Goal: Task Accomplishment & Management: Complete application form

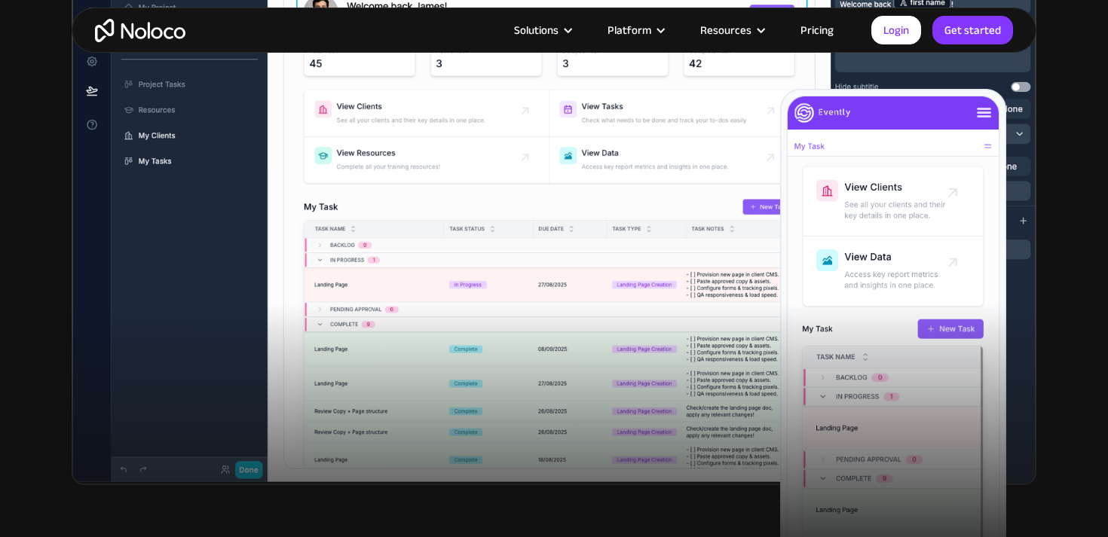
scroll to position [314, 0]
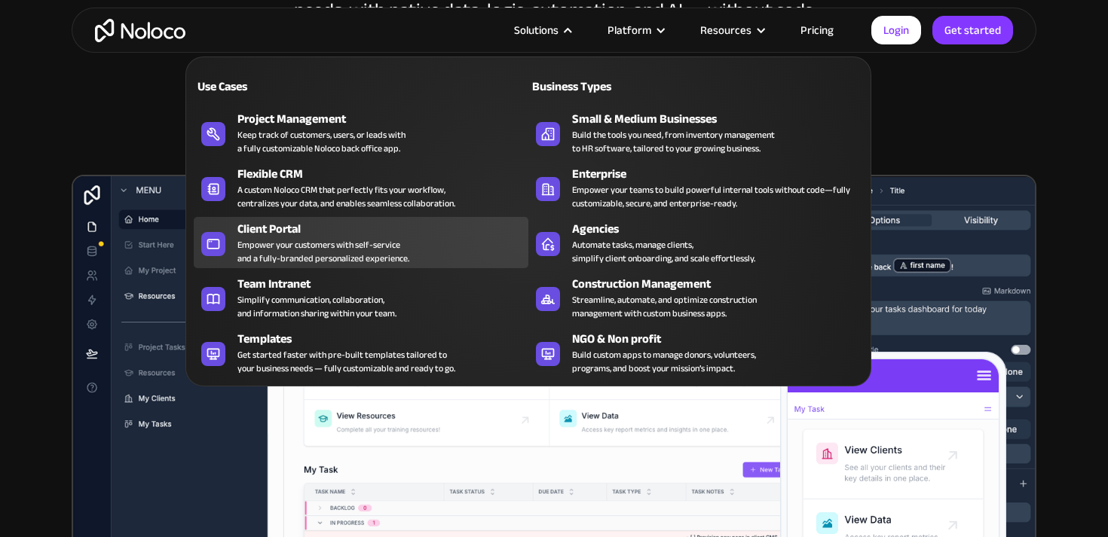
click at [319, 238] on div "Empower your customers with self-service and a fully-branded personalized exper…" at bounding box center [323, 251] width 172 height 27
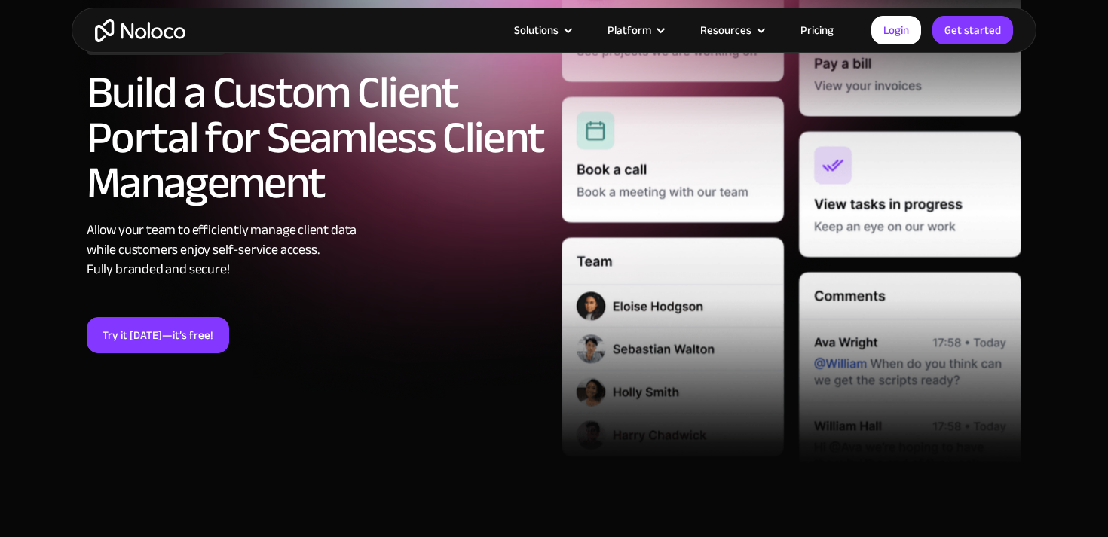
scroll to position [228, 0]
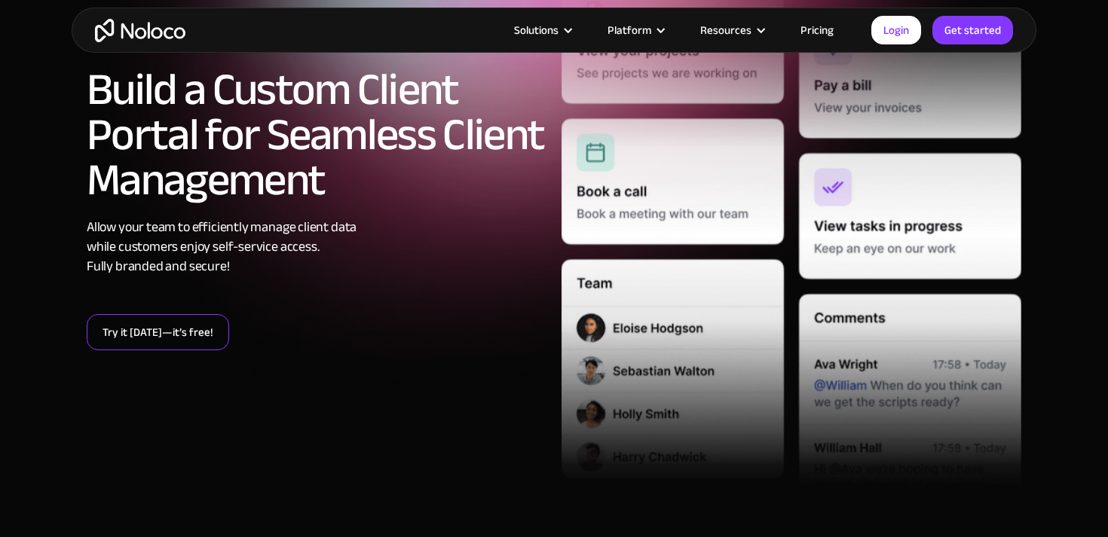
click at [132, 342] on link "Try it [DATE]—it’s free!" at bounding box center [158, 332] width 142 height 36
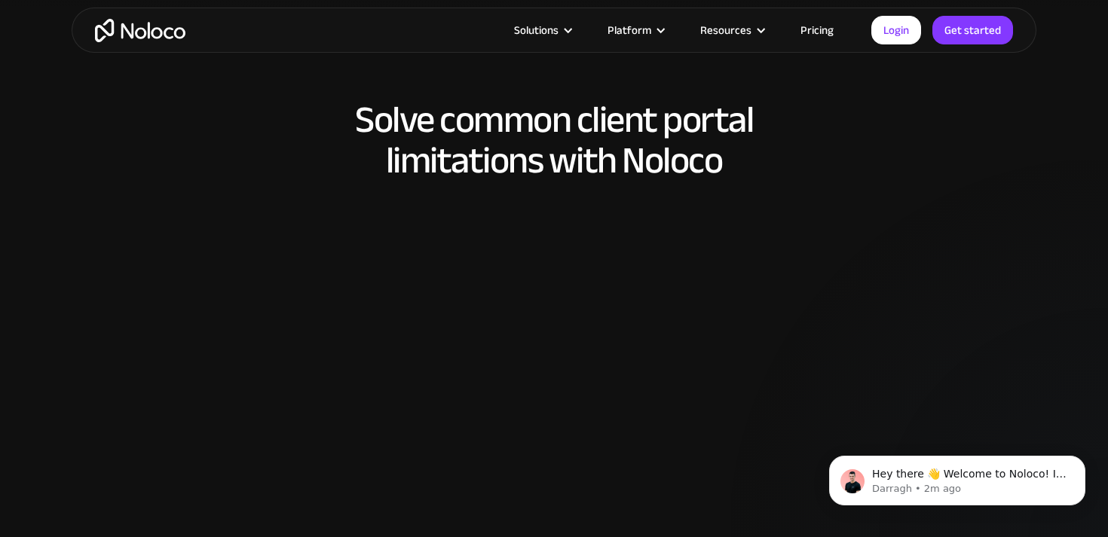
scroll to position [1544, 0]
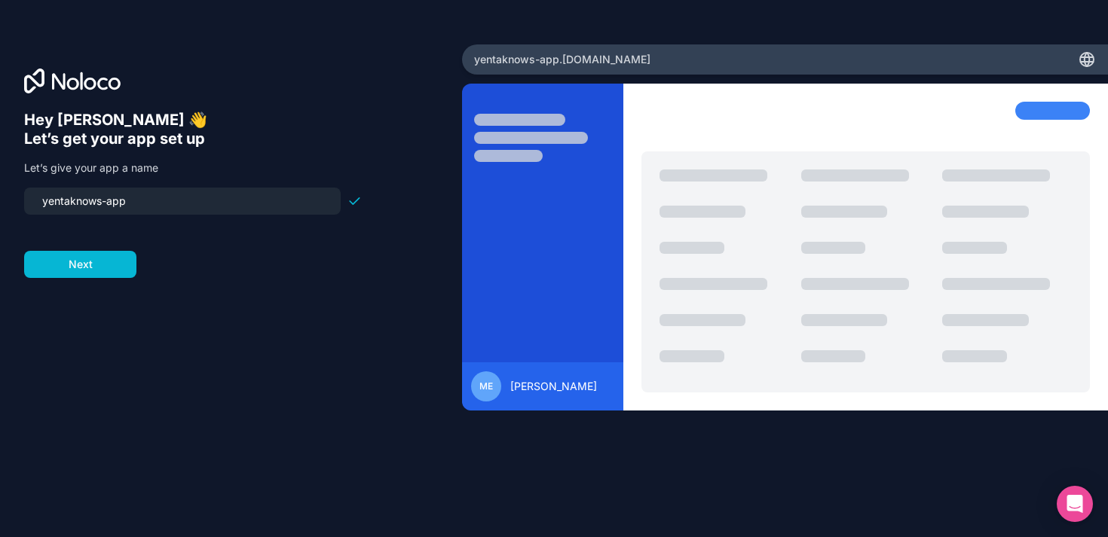
drag, startPoint x: 104, startPoint y: 199, endPoint x: 255, endPoint y: 194, distance: 150.8
click at [255, 194] on input "yentaknows-app" at bounding box center [182, 201] width 298 height 21
click at [129, 263] on form "yentaknows Next" at bounding box center [193, 233] width 338 height 90
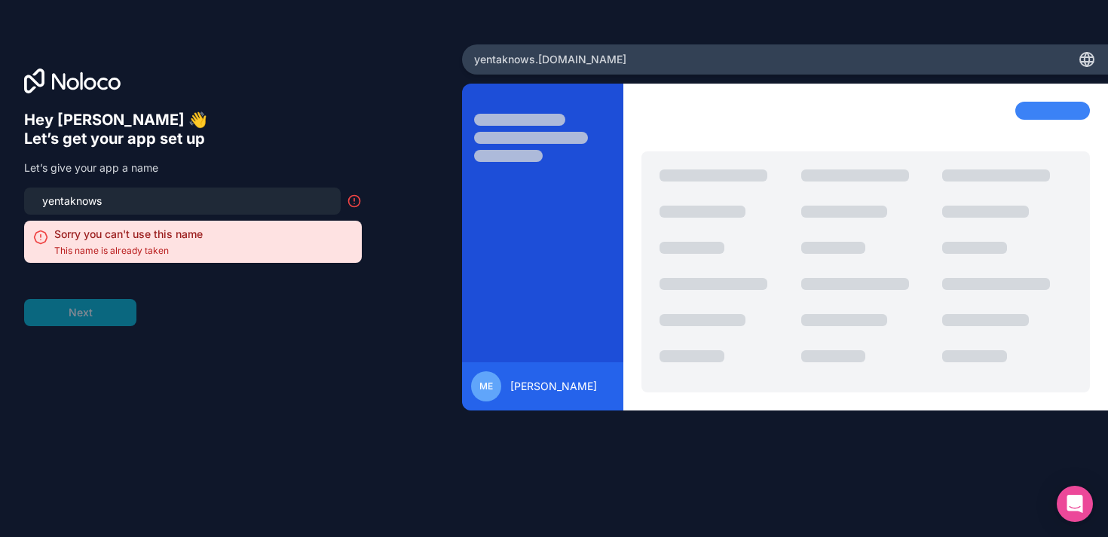
drag, startPoint x: 94, startPoint y: 203, endPoint x: 198, endPoint y: 205, distance: 104.0
click at [198, 205] on input "yentaknows" at bounding box center [182, 201] width 298 height 21
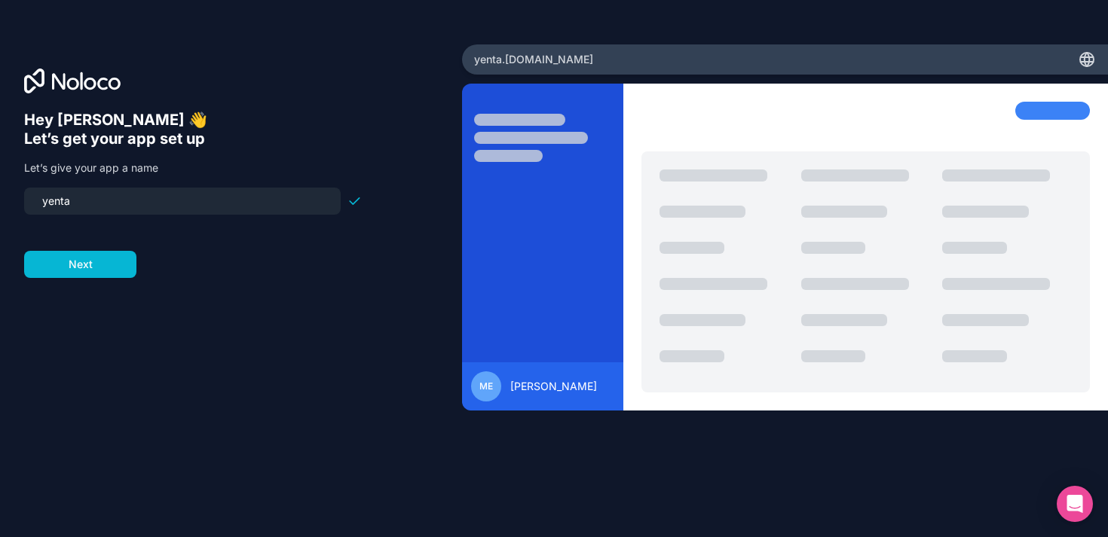
type input "yenta"
click at [83, 190] on div "yenta" at bounding box center [182, 201] width 317 height 27
click at [85, 280] on div "Hey [PERSON_NAME] 👋 Let’s get your app set up Let’s give your app a name yenta …" at bounding box center [231, 289] width 414 height 357
click at [94, 269] on button "Next" at bounding box center [80, 264] width 112 height 27
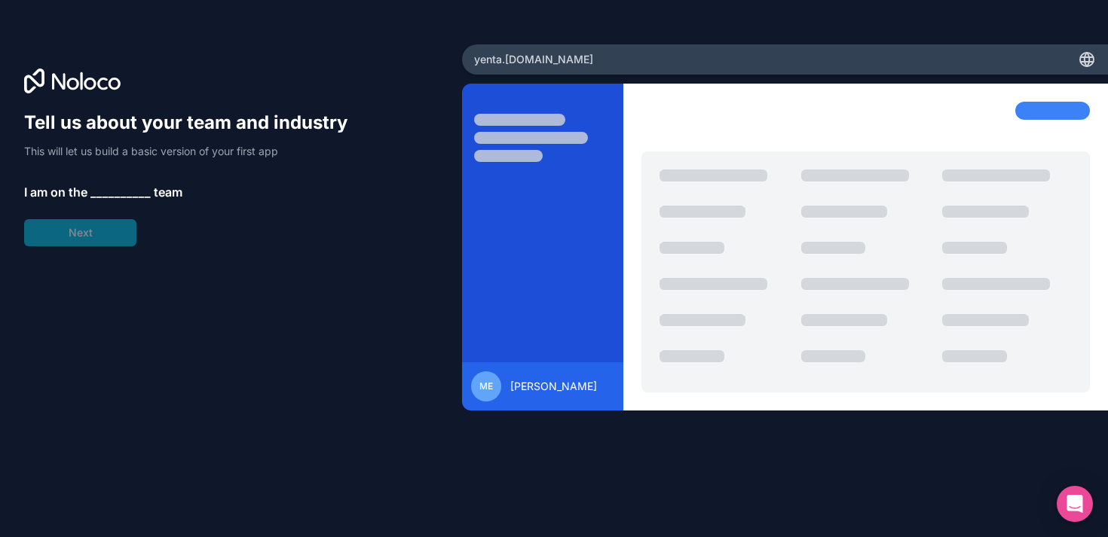
click at [113, 196] on span "__________" at bounding box center [120, 192] width 60 height 18
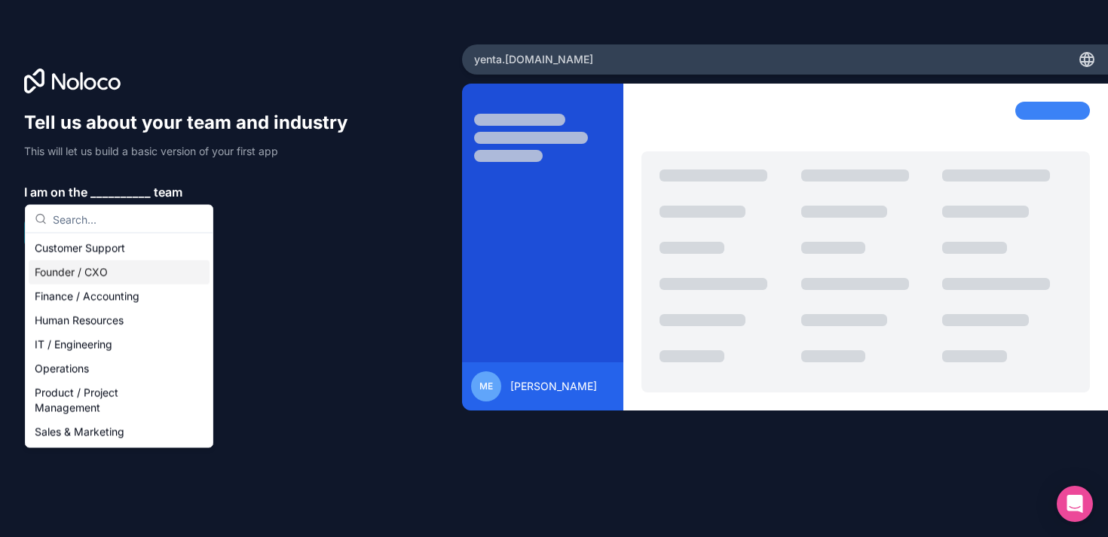
click at [112, 269] on div "Founder / CXO" at bounding box center [119, 273] width 181 height 24
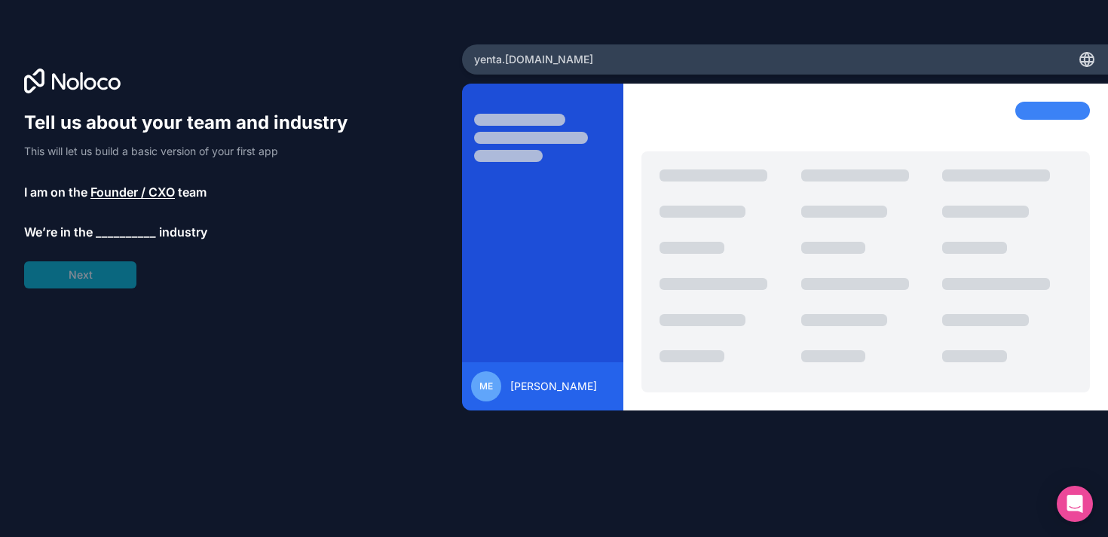
click at [92, 285] on div "Tell us about your team and industry This will let us build a basic version of …" at bounding box center [193, 200] width 338 height 178
click at [116, 220] on div "Tell us about your team and industry This will let us build a basic version of …" at bounding box center [193, 200] width 338 height 178
click at [116, 225] on span "__________" at bounding box center [126, 234] width 60 height 18
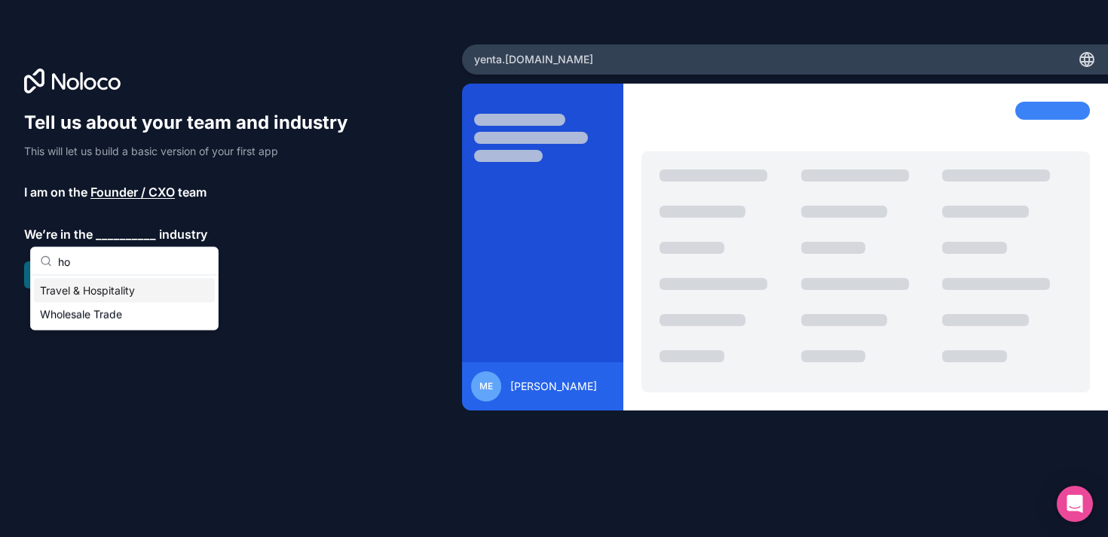
type input "ho"
click at [105, 295] on div "Travel & Hospitality" at bounding box center [124, 291] width 181 height 24
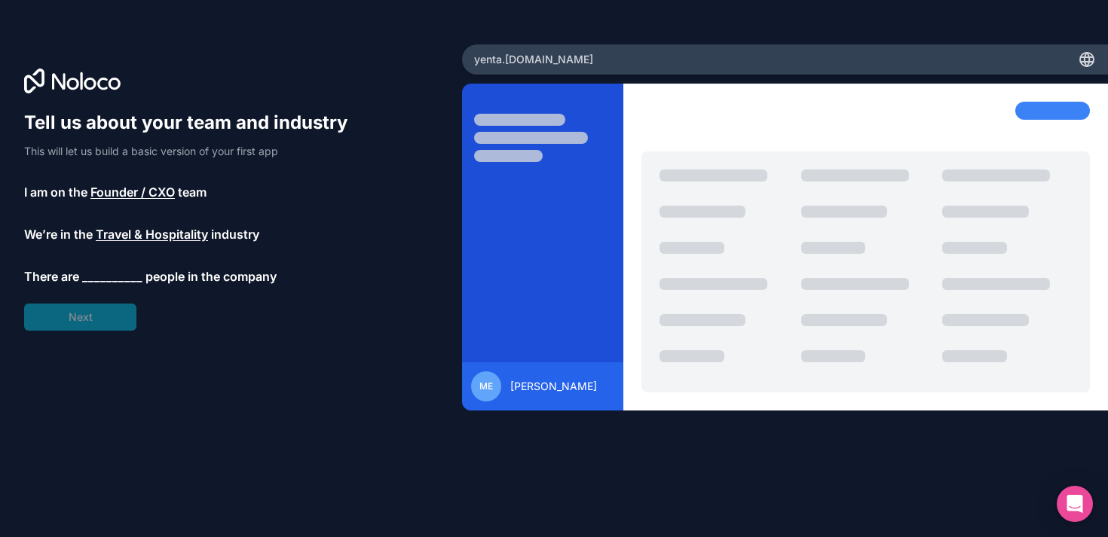
click at [77, 308] on div "Tell us about your team and industry This will let us build a basic version of …" at bounding box center [193, 221] width 338 height 220
click at [101, 273] on span "__________" at bounding box center [112, 277] width 60 height 18
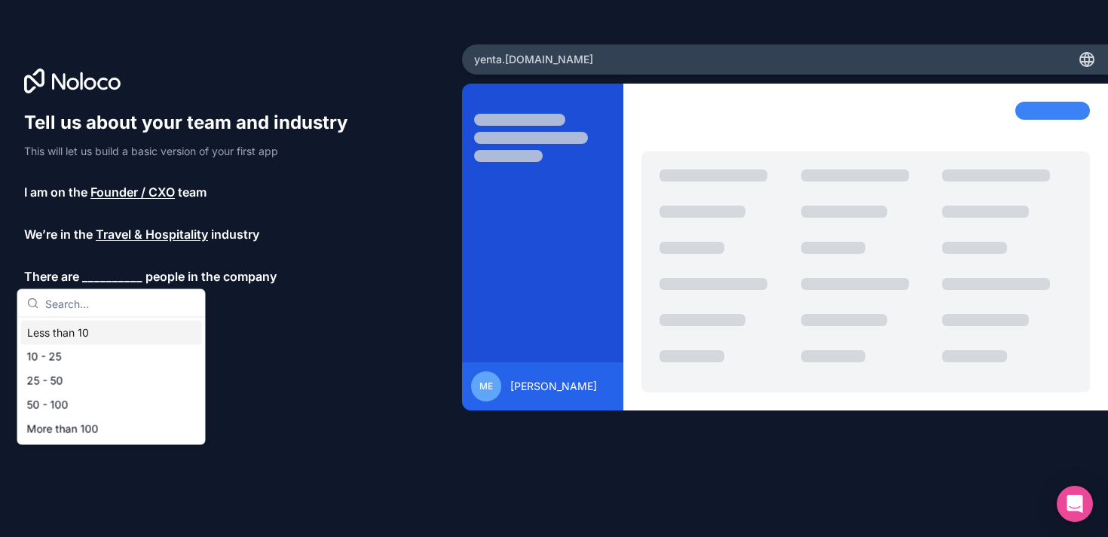
click at [96, 335] on div "Less than 10" at bounding box center [111, 333] width 181 height 24
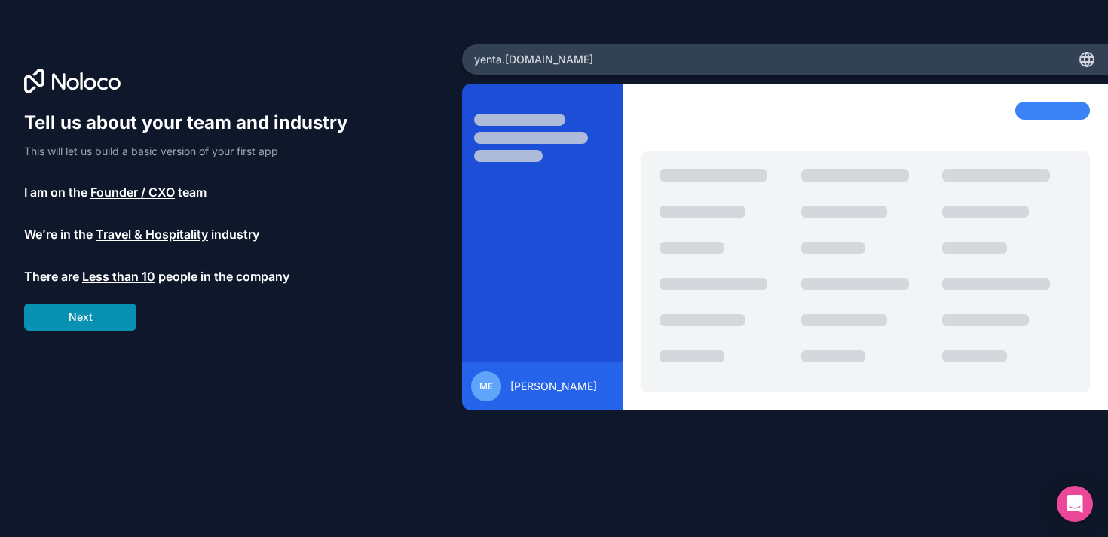
click at [102, 325] on button "Next" at bounding box center [80, 317] width 112 height 27
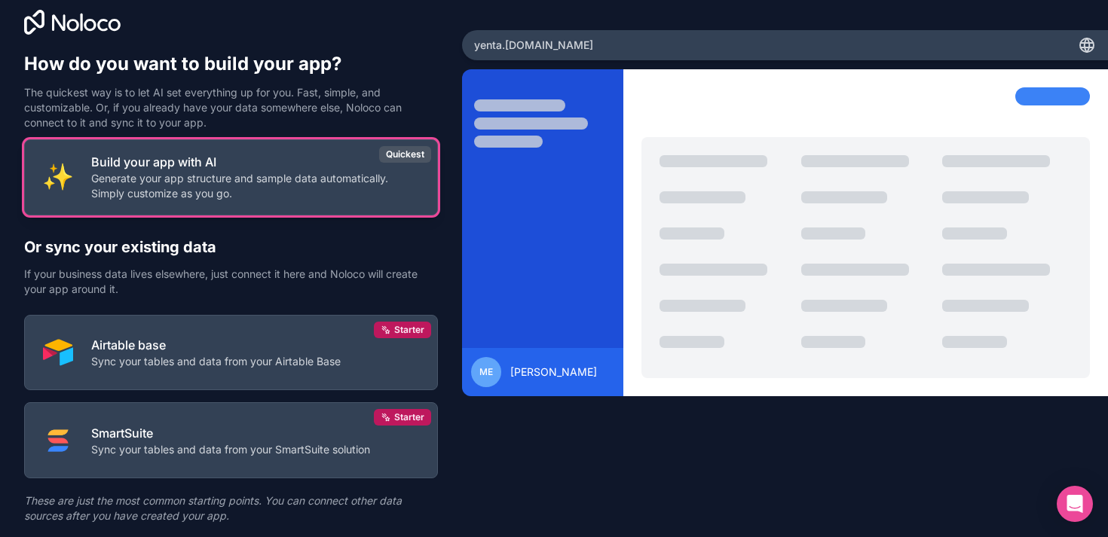
click at [289, 199] on p "Generate your app structure and sample data automatically. Simply customize as …" at bounding box center [255, 186] width 328 height 30
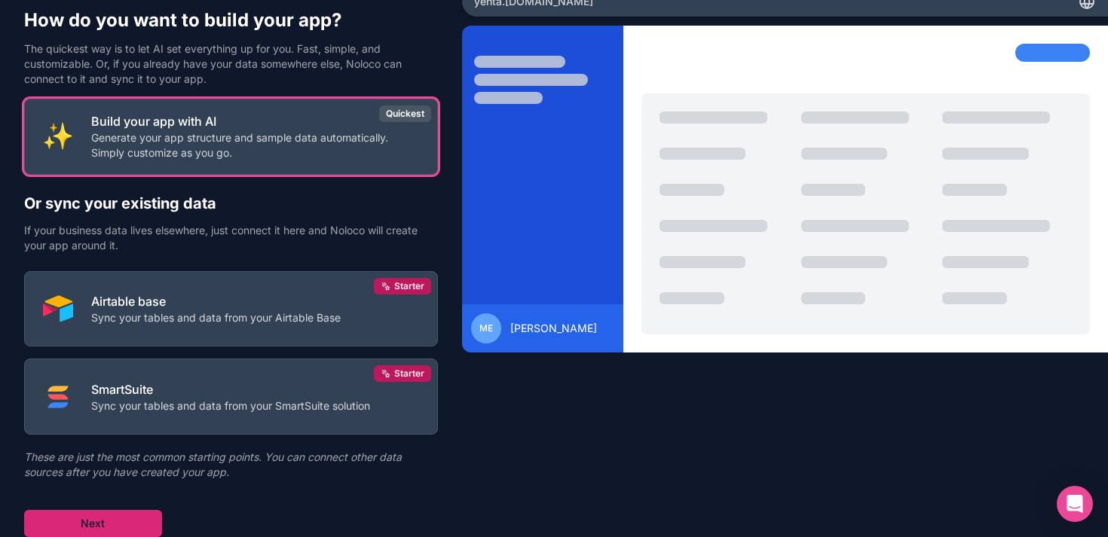
click at [139, 523] on button "Next" at bounding box center [93, 523] width 138 height 27
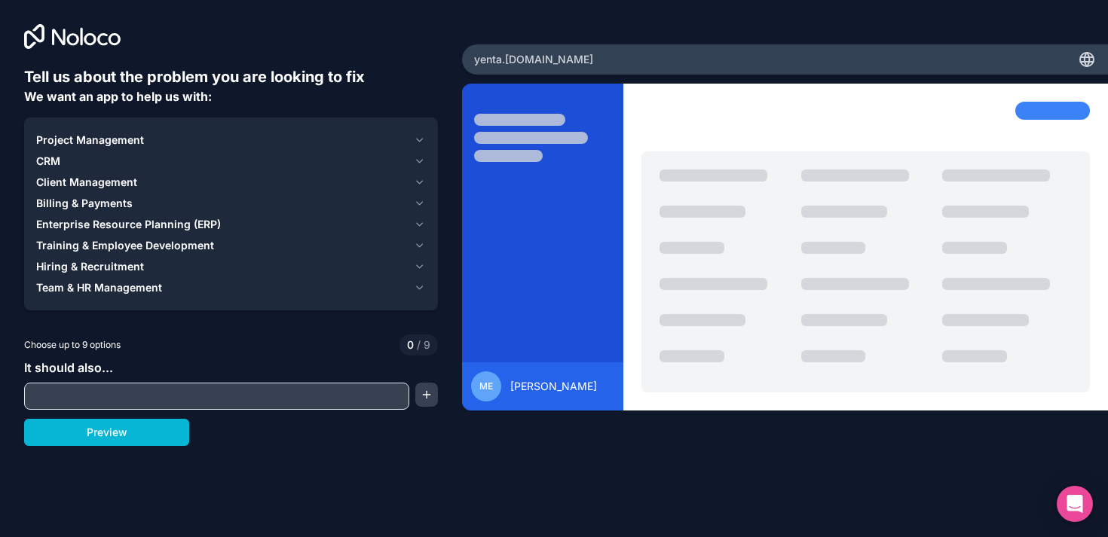
click at [120, 182] on span "Client Management" at bounding box center [86, 182] width 101 height 15
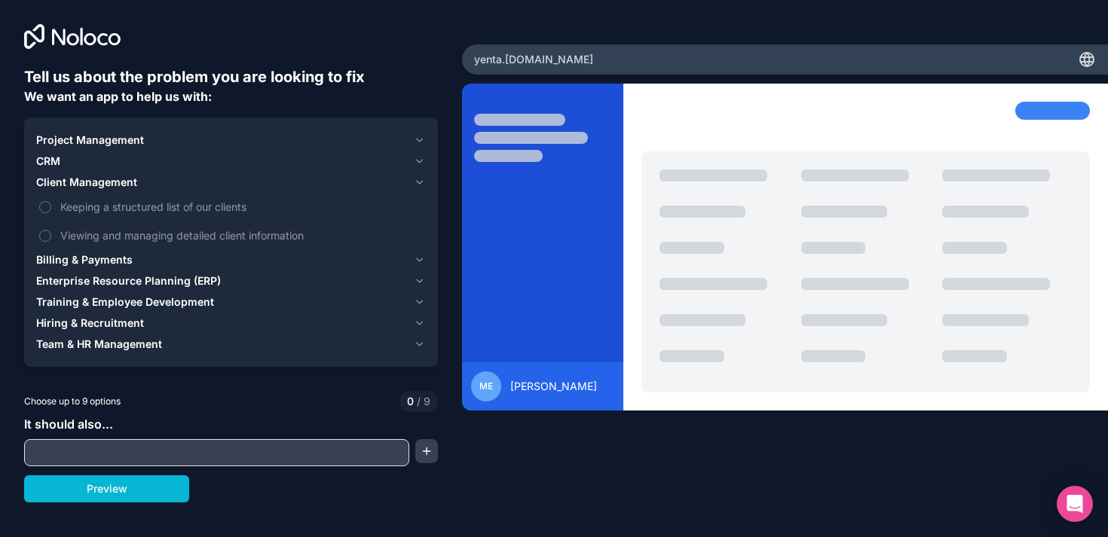
click at [79, 159] on div "CRM" at bounding box center [222, 161] width 372 height 15
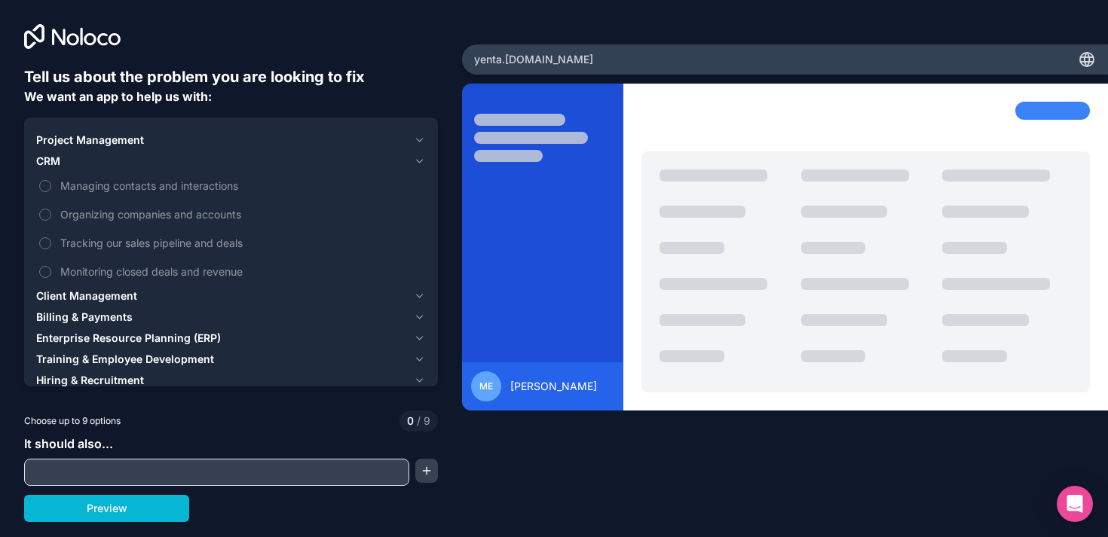
click at [79, 159] on div "CRM" at bounding box center [222, 161] width 372 height 15
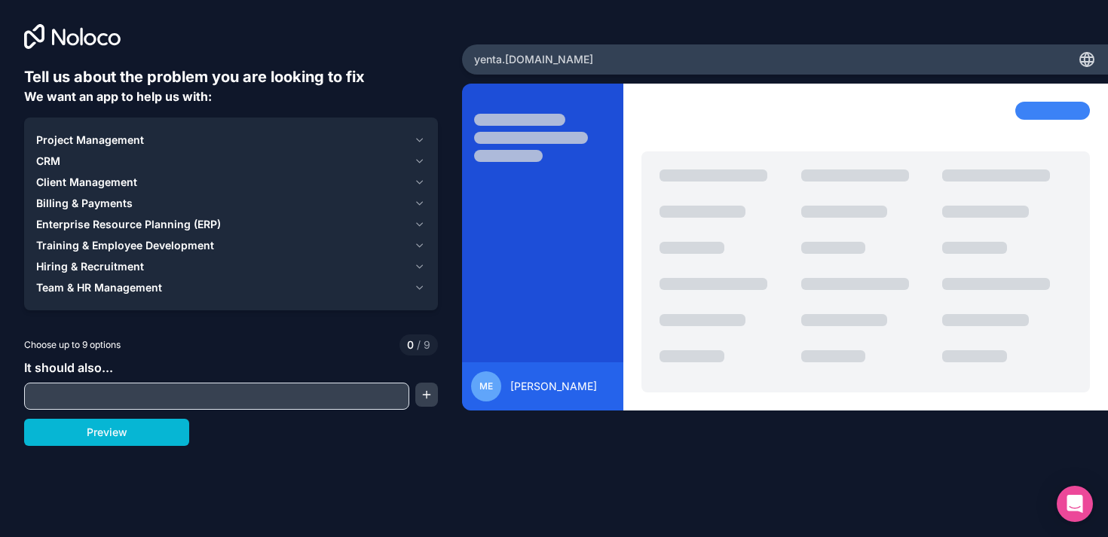
click at [137, 226] on span "Enterprise Resource Planning (ERP)" at bounding box center [128, 224] width 185 height 15
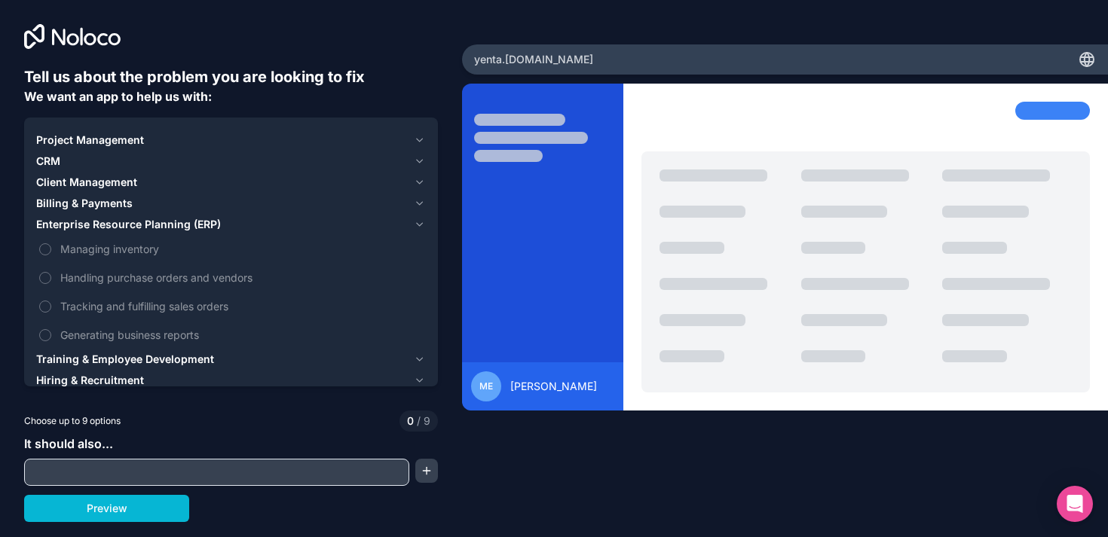
click at [137, 225] on span "Enterprise Resource Planning (ERP)" at bounding box center [128, 224] width 185 height 15
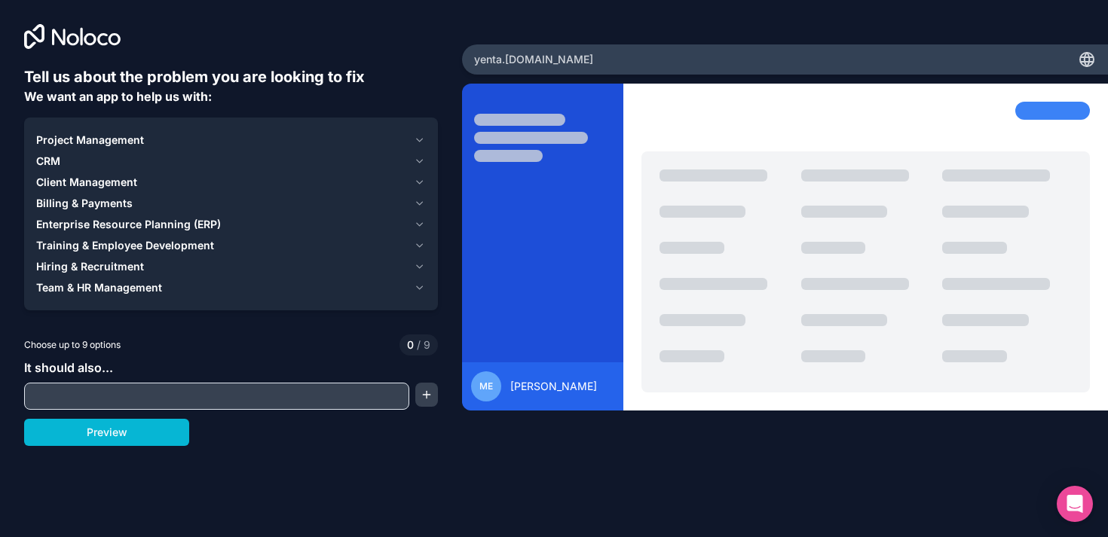
click at [111, 206] on span "Billing & Payments" at bounding box center [84, 203] width 96 height 15
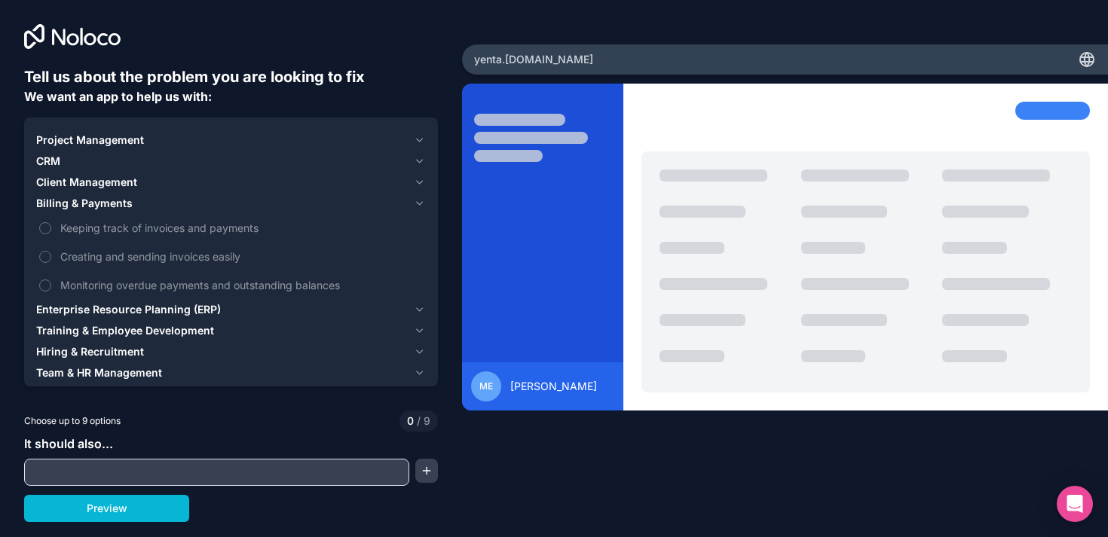
click at [111, 201] on span "Billing & Payments" at bounding box center [84, 203] width 96 height 15
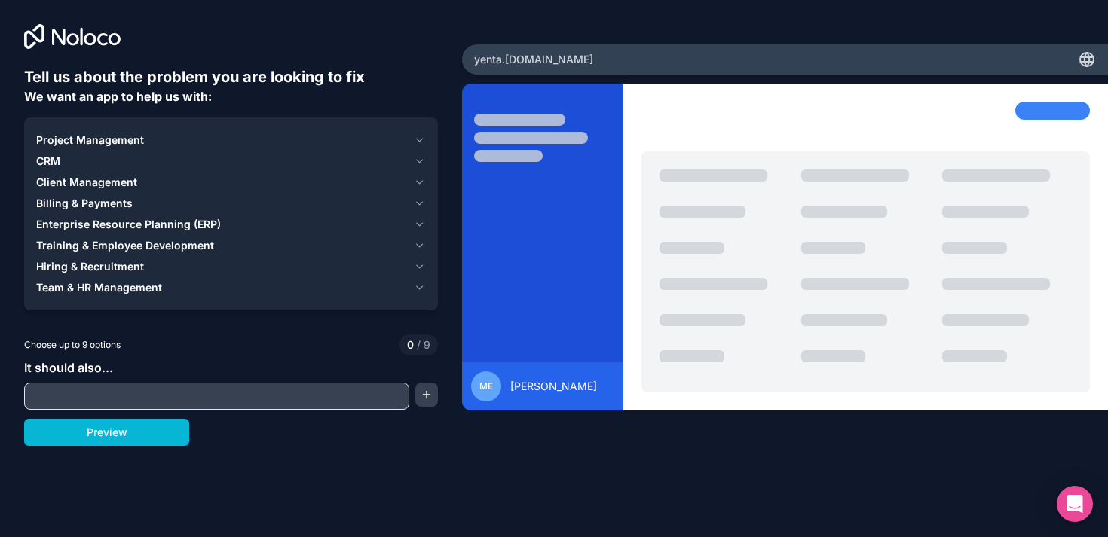
click at [104, 181] on span "Client Management" at bounding box center [86, 182] width 101 height 15
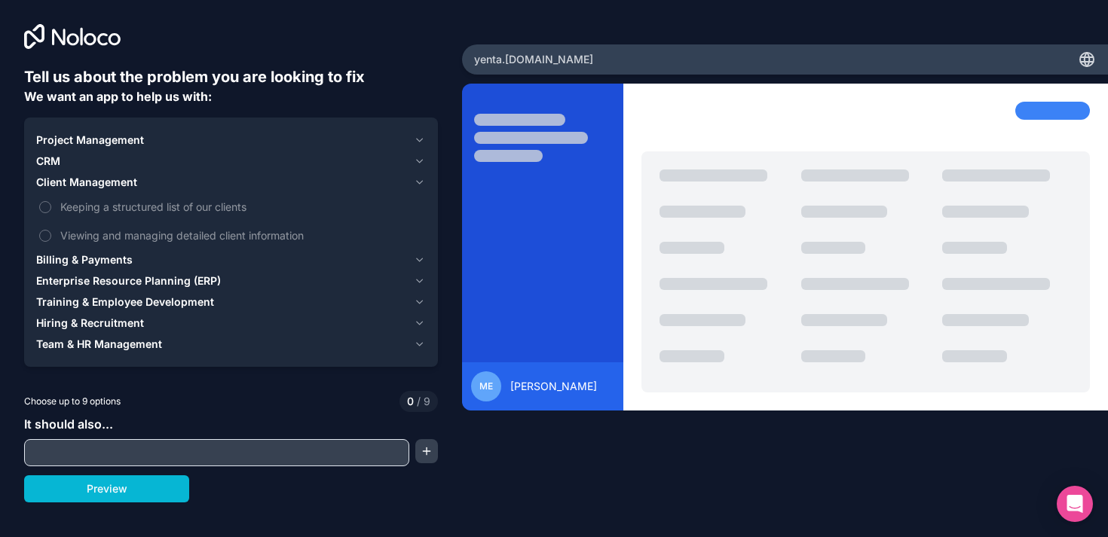
click at [105, 182] on span "Client Management" at bounding box center [86, 182] width 101 height 15
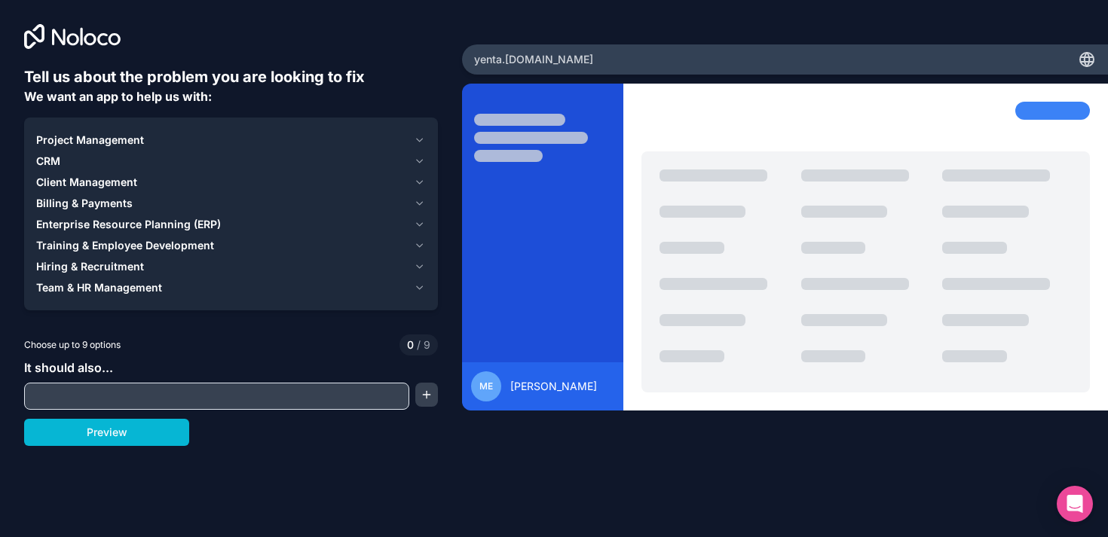
click at [69, 165] on div "CRM" at bounding box center [222, 161] width 372 height 15
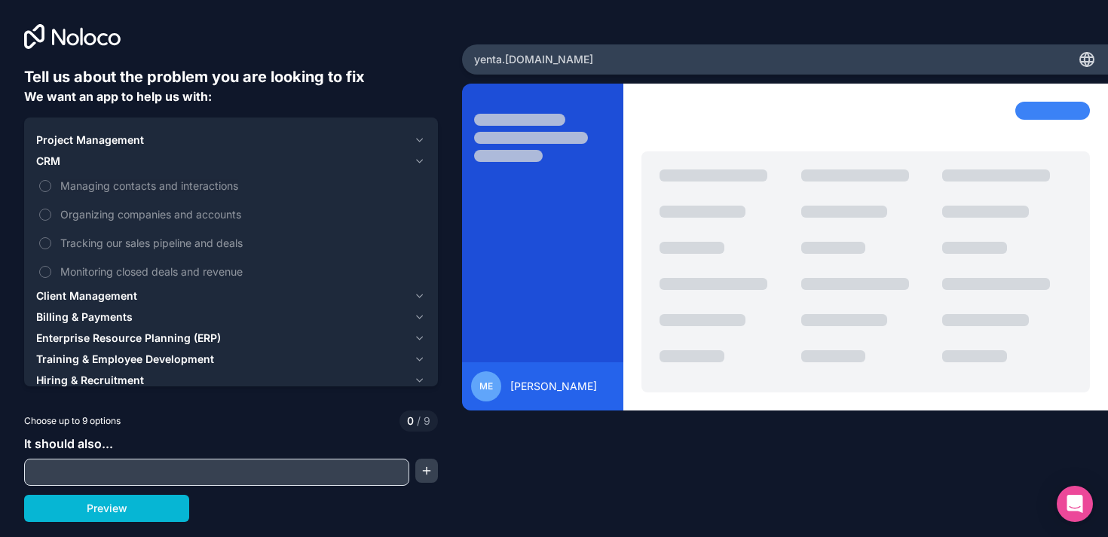
click at [69, 166] on div "CRM" at bounding box center [222, 161] width 372 height 15
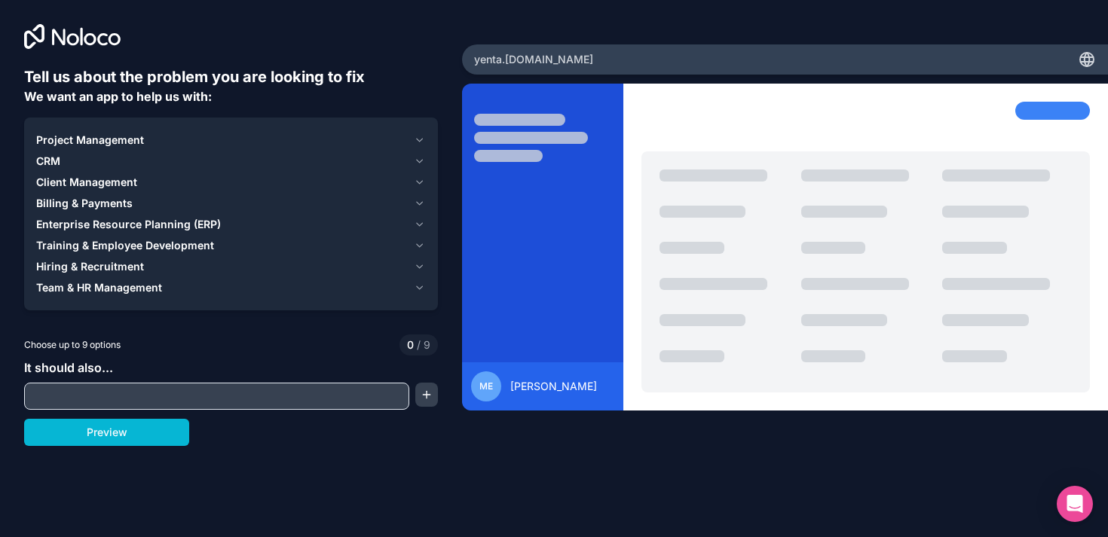
click at [89, 142] on span "Project Management" at bounding box center [90, 140] width 108 height 15
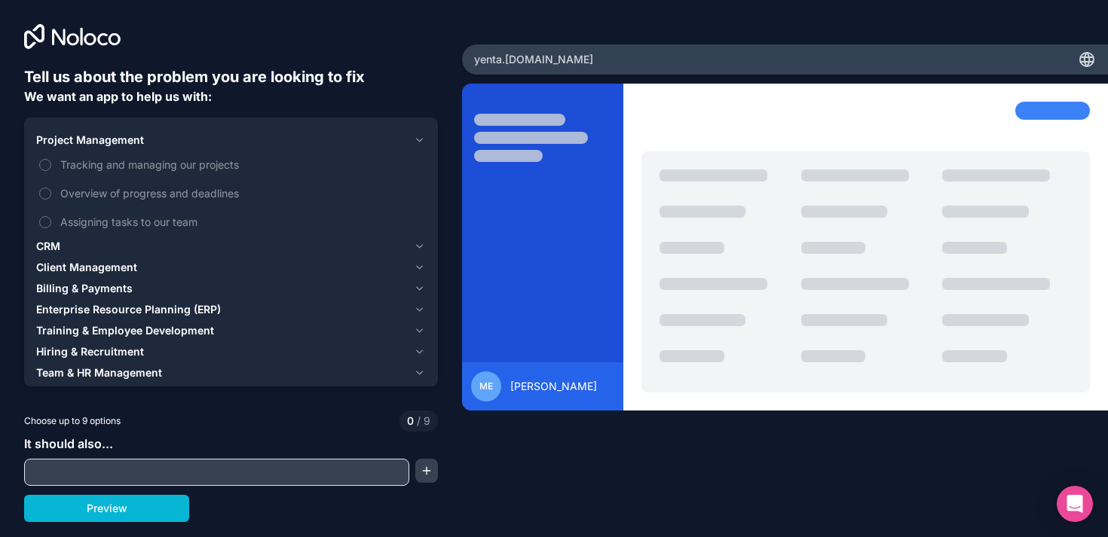
click at [88, 142] on span "Project Management" at bounding box center [90, 140] width 108 height 15
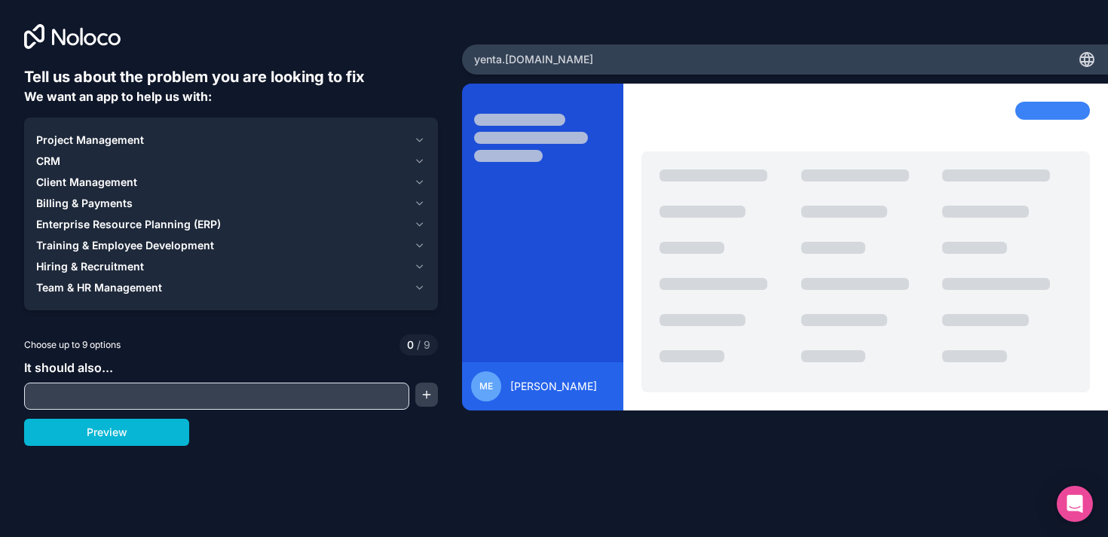
click at [110, 406] on div at bounding box center [216, 396] width 385 height 27
type input "client portal"
click at [99, 438] on button "Preview" at bounding box center [106, 432] width 165 height 27
click at [96, 290] on span "Team & HR Management" at bounding box center [99, 287] width 126 height 15
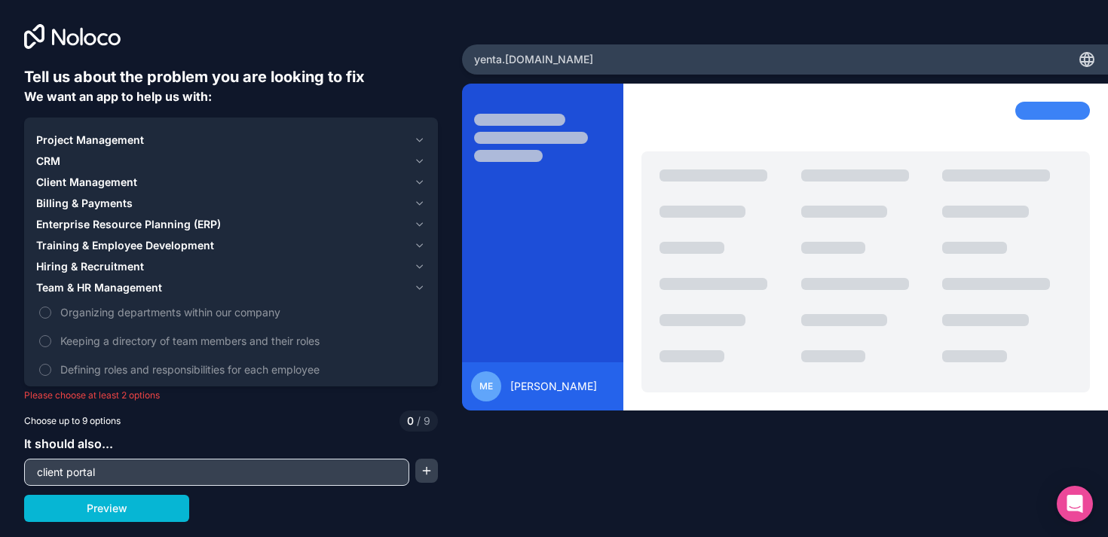
click at [97, 290] on span "Team & HR Management" at bounding box center [99, 287] width 126 height 15
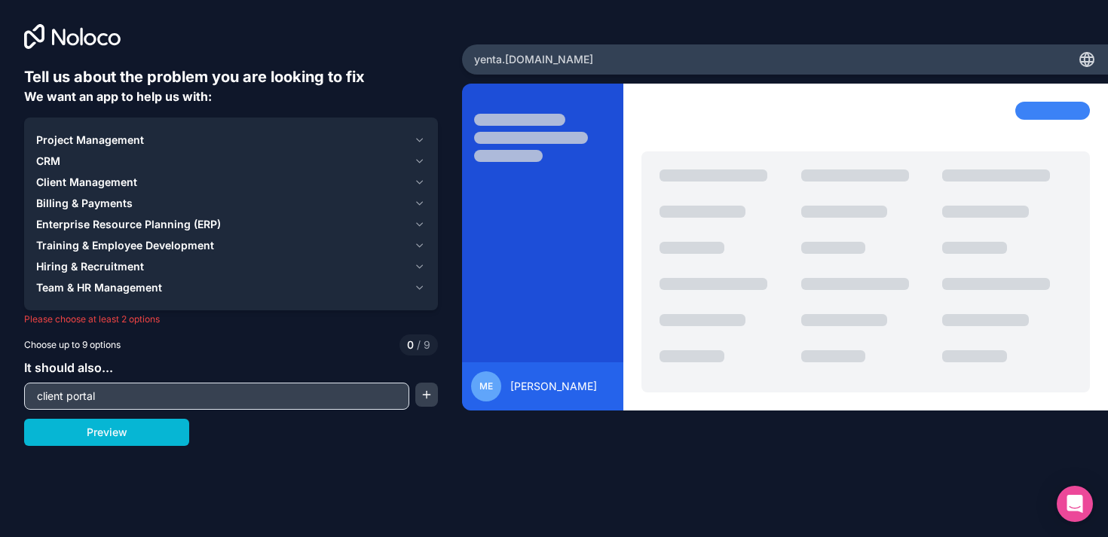
click at [104, 246] on span "Training & Employee Development" at bounding box center [125, 245] width 178 height 15
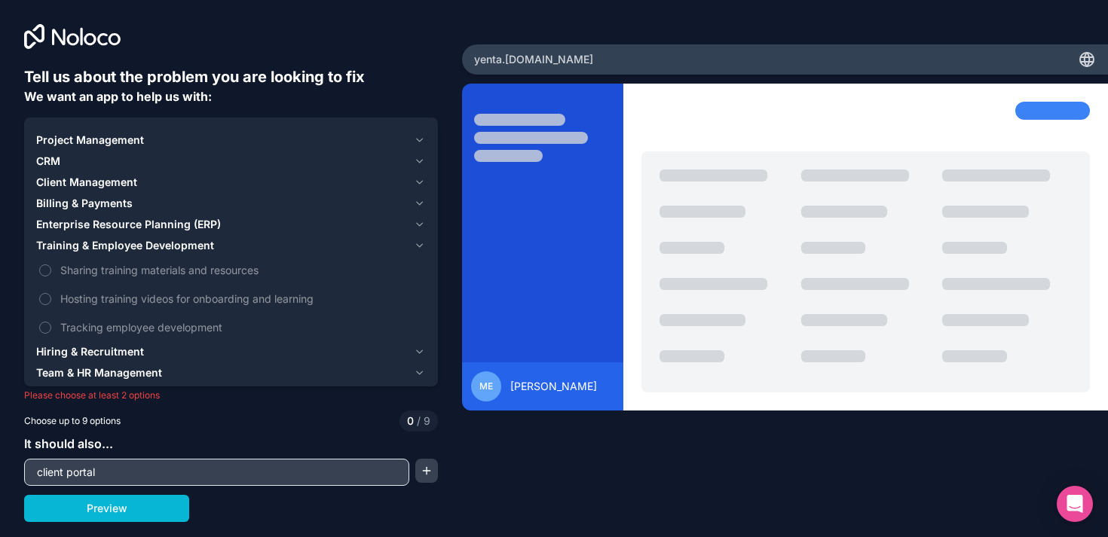
click at [104, 247] on span "Training & Employee Development" at bounding box center [125, 245] width 178 height 15
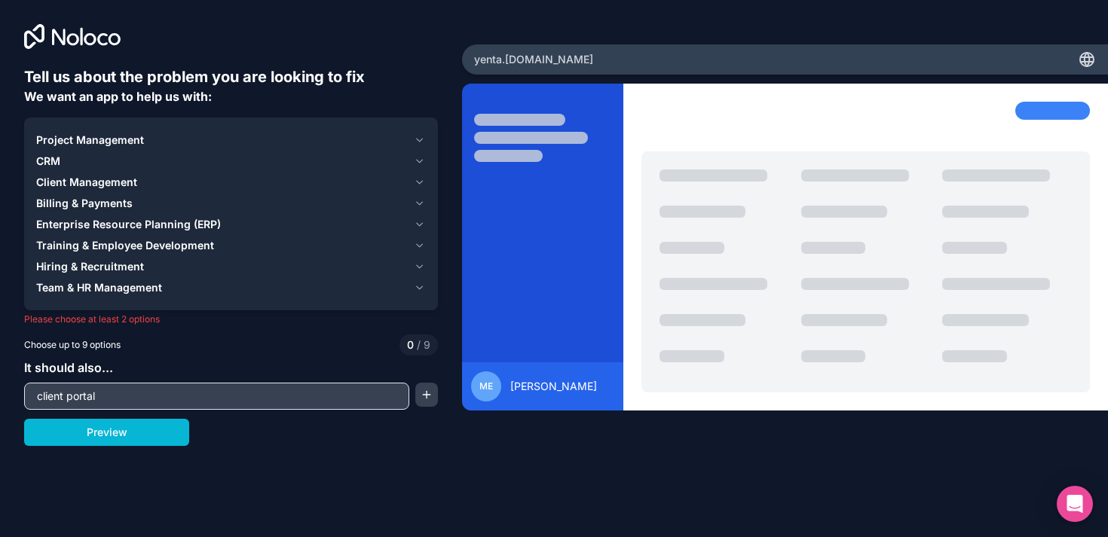
click at [135, 222] on span "Enterprise Resource Planning (ERP)" at bounding box center [128, 224] width 185 height 15
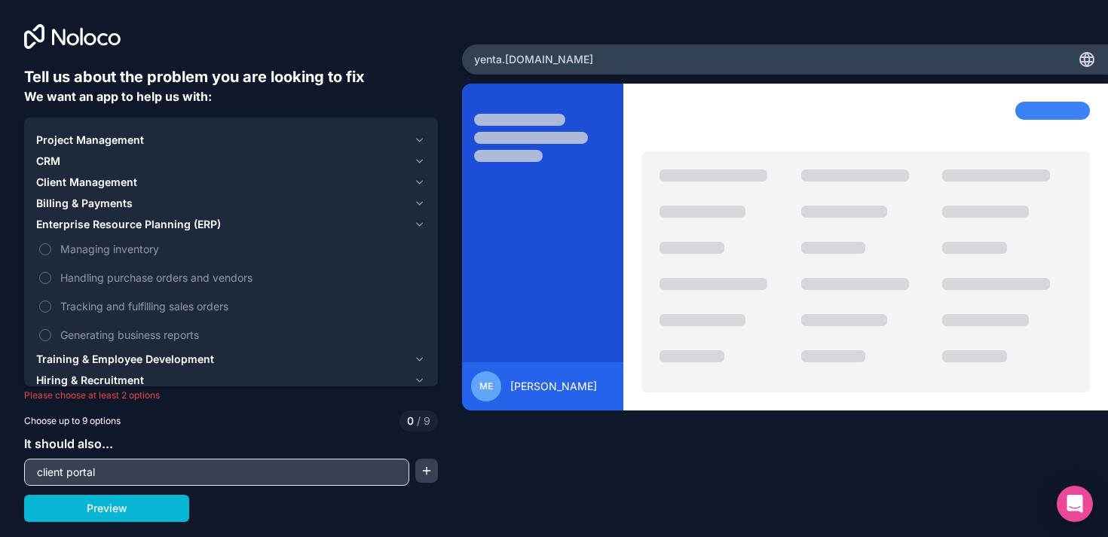
click at [135, 222] on span "Enterprise Resource Planning (ERP)" at bounding box center [128, 224] width 185 height 15
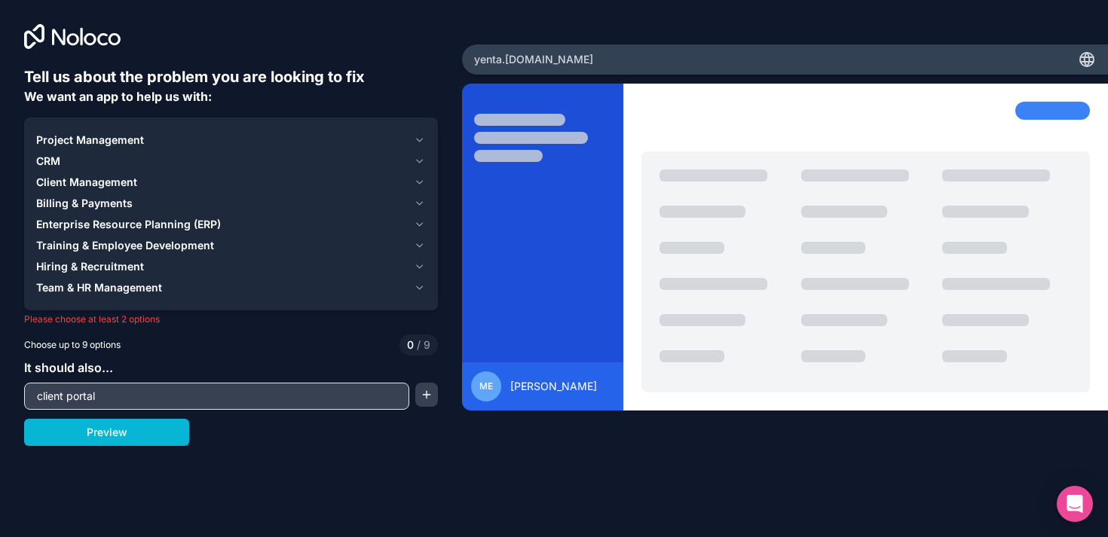
click at [118, 222] on span "Enterprise Resource Planning (ERP)" at bounding box center [128, 224] width 185 height 15
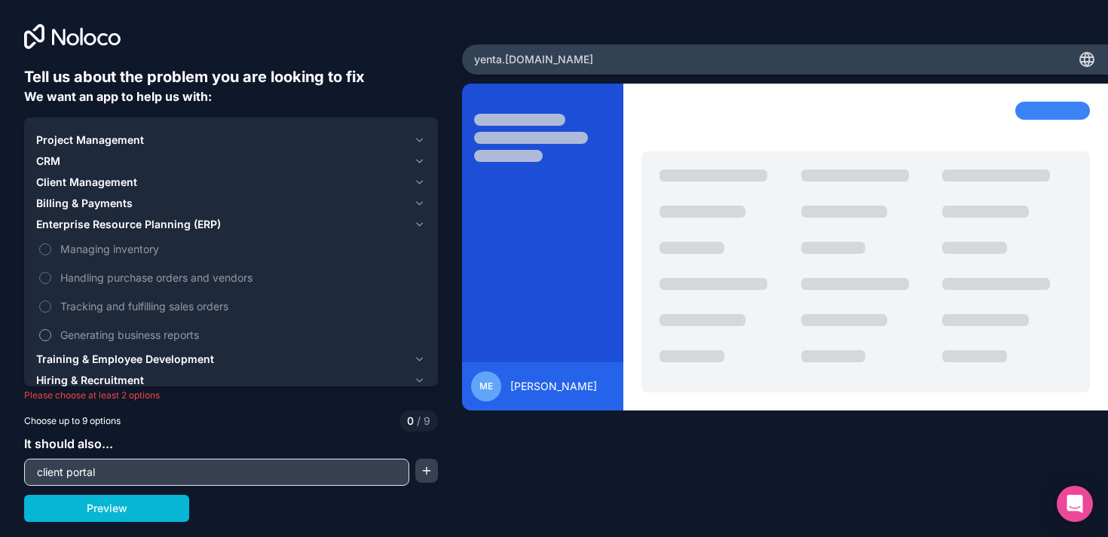
click at [118, 332] on span "Generating business reports" at bounding box center [241, 335] width 363 height 16
click at [51, 332] on button "Generating business reports" at bounding box center [45, 335] width 12 height 12
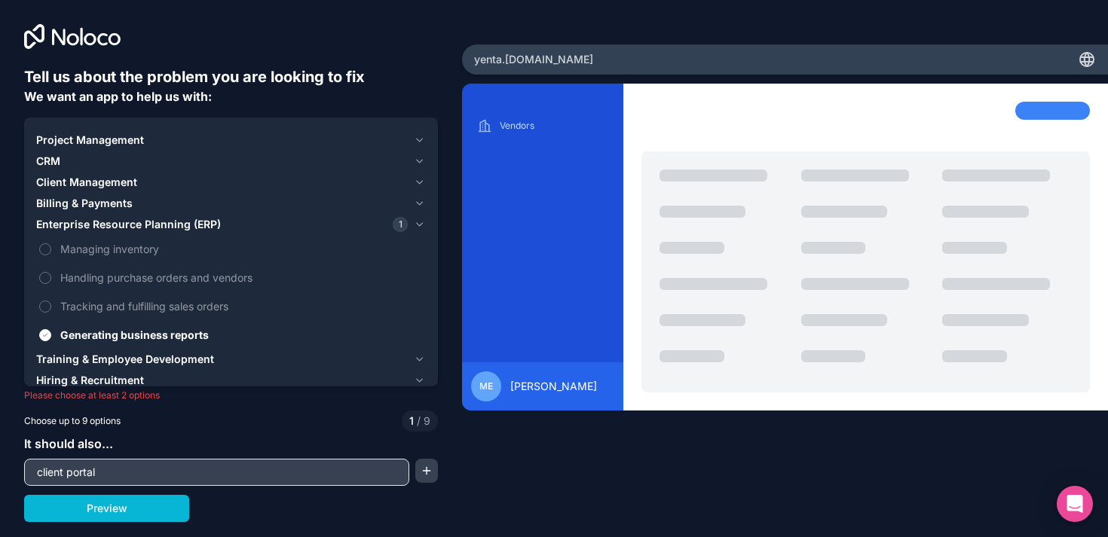
click at [106, 194] on button "Billing & Payments" at bounding box center [231, 203] width 390 height 21
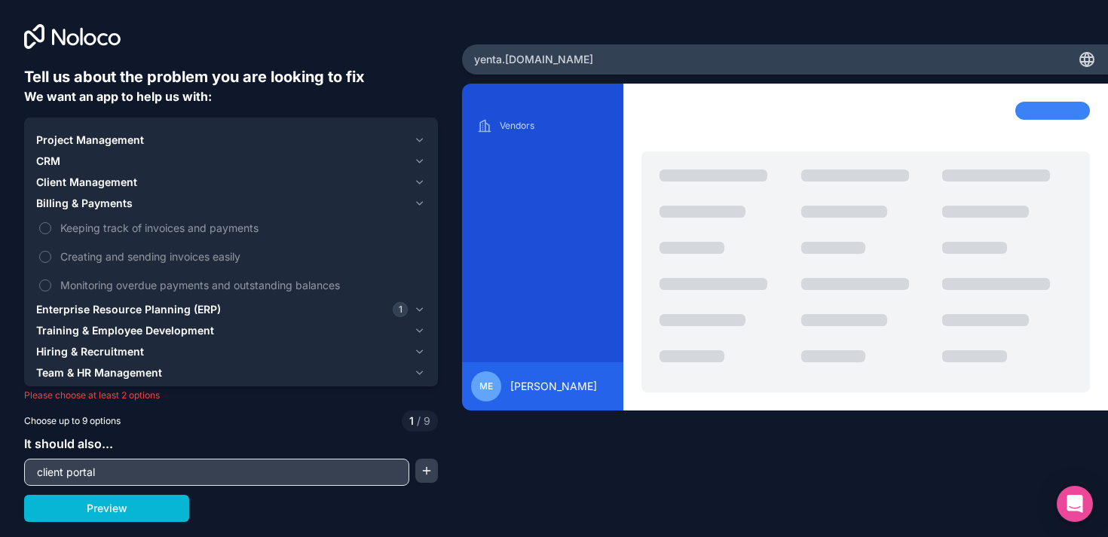
click at [103, 179] on span "Client Management" at bounding box center [86, 182] width 101 height 15
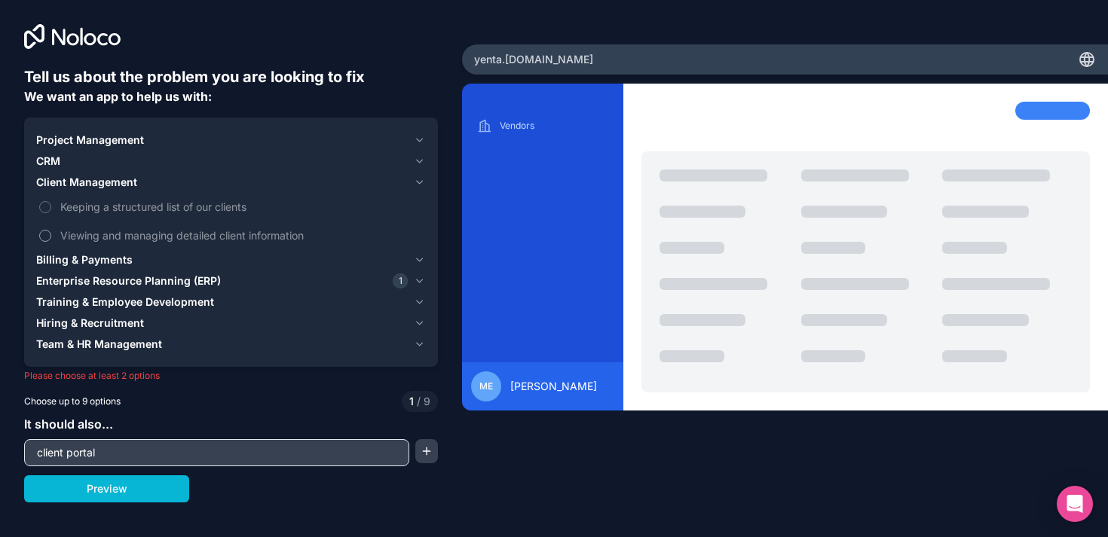
click at [163, 230] on span "Viewing and managing detailed client information" at bounding box center [241, 236] width 363 height 16
click at [51, 230] on button "Viewing and managing detailed client information" at bounding box center [45, 236] width 12 height 12
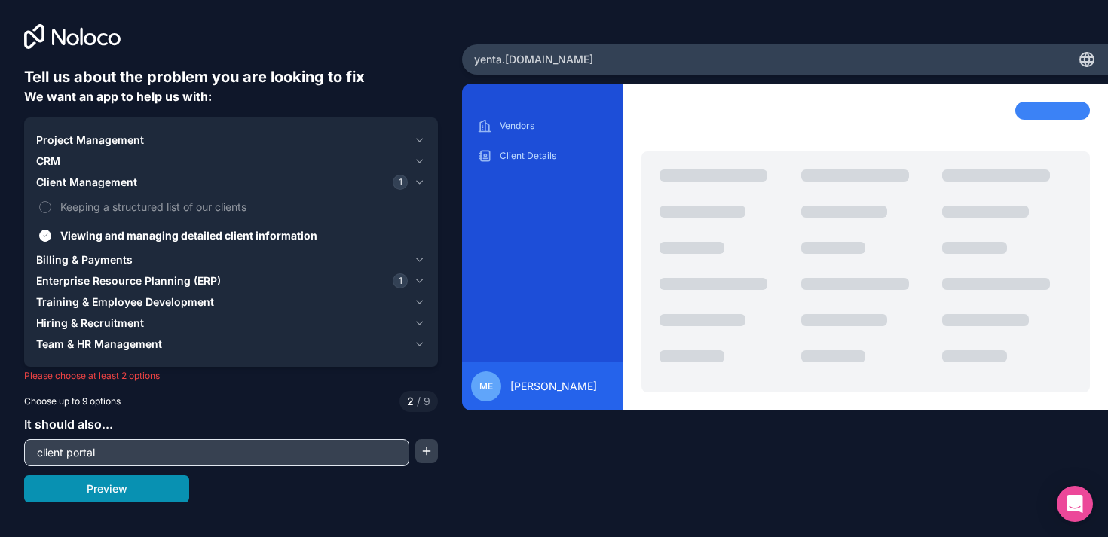
click at [163, 482] on button "Preview" at bounding box center [106, 489] width 165 height 27
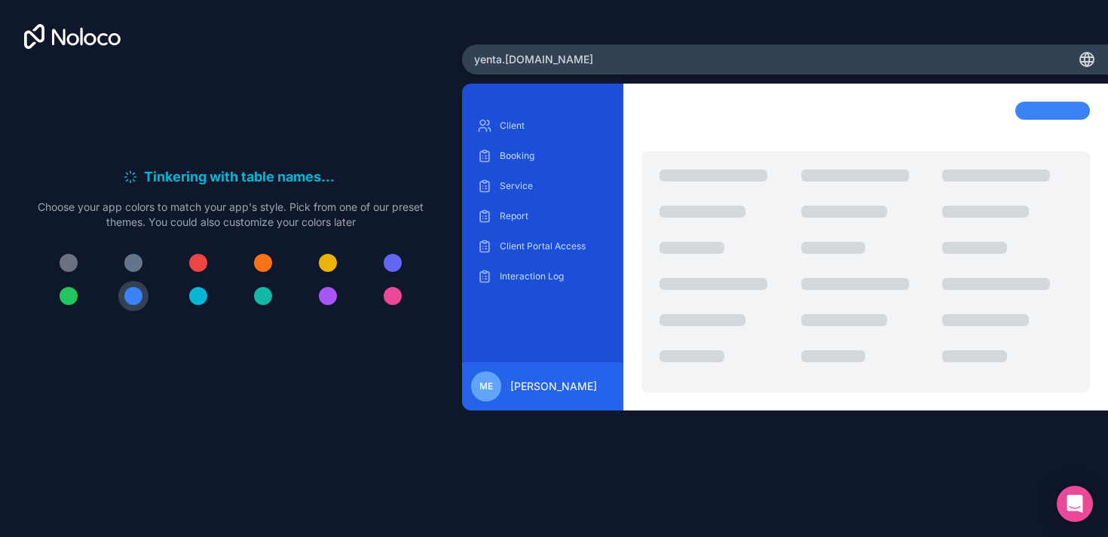
click at [138, 262] on div at bounding box center [133, 263] width 18 height 18
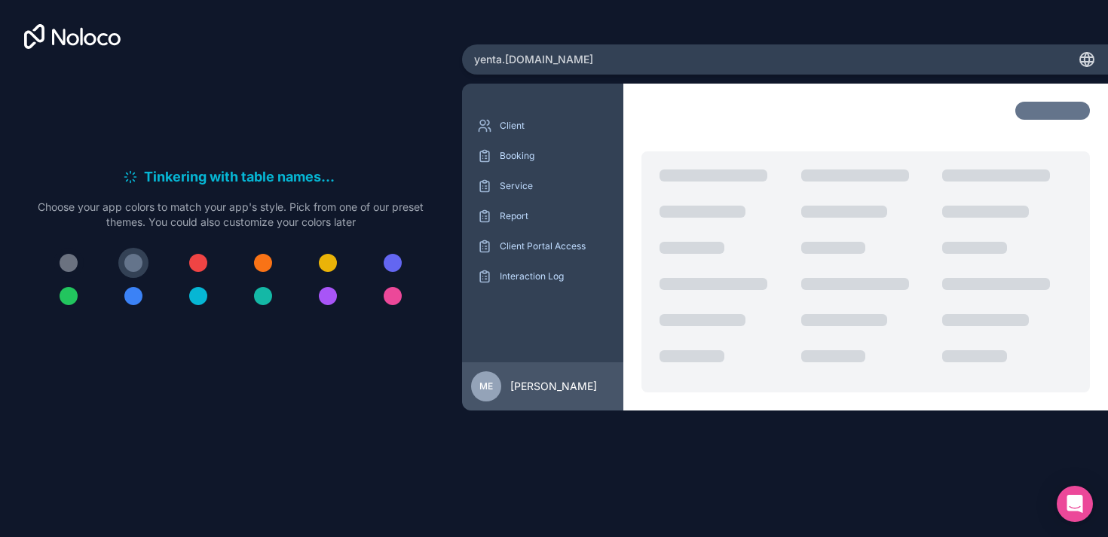
click at [60, 272] on button at bounding box center [69, 263] width 30 height 30
click at [69, 267] on div at bounding box center [69, 263] width 18 height 18
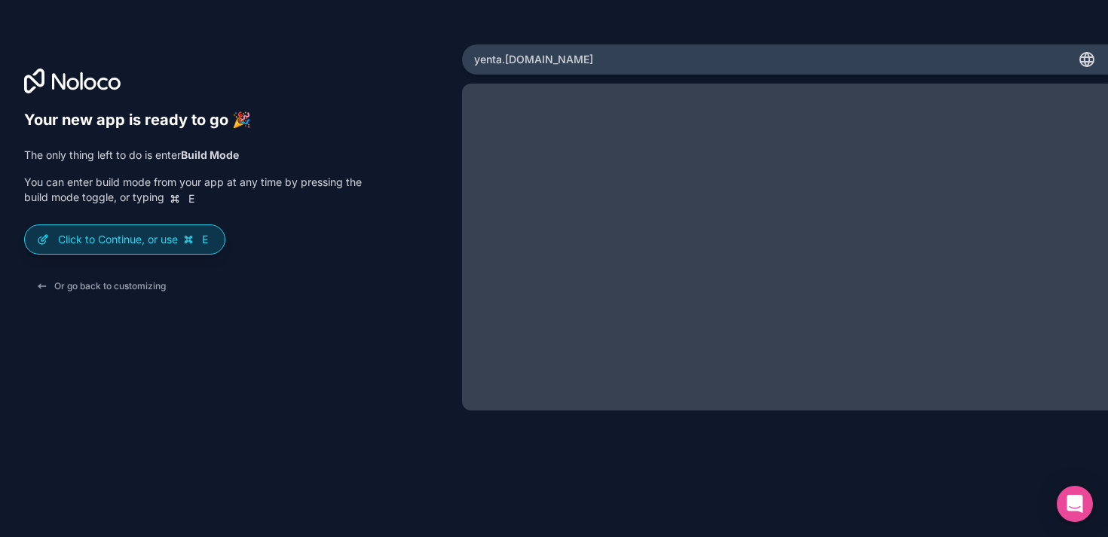
click at [163, 240] on p "Click to Continue, or use E" at bounding box center [135, 239] width 154 height 15
